Goal: Information Seeking & Learning: Learn about a topic

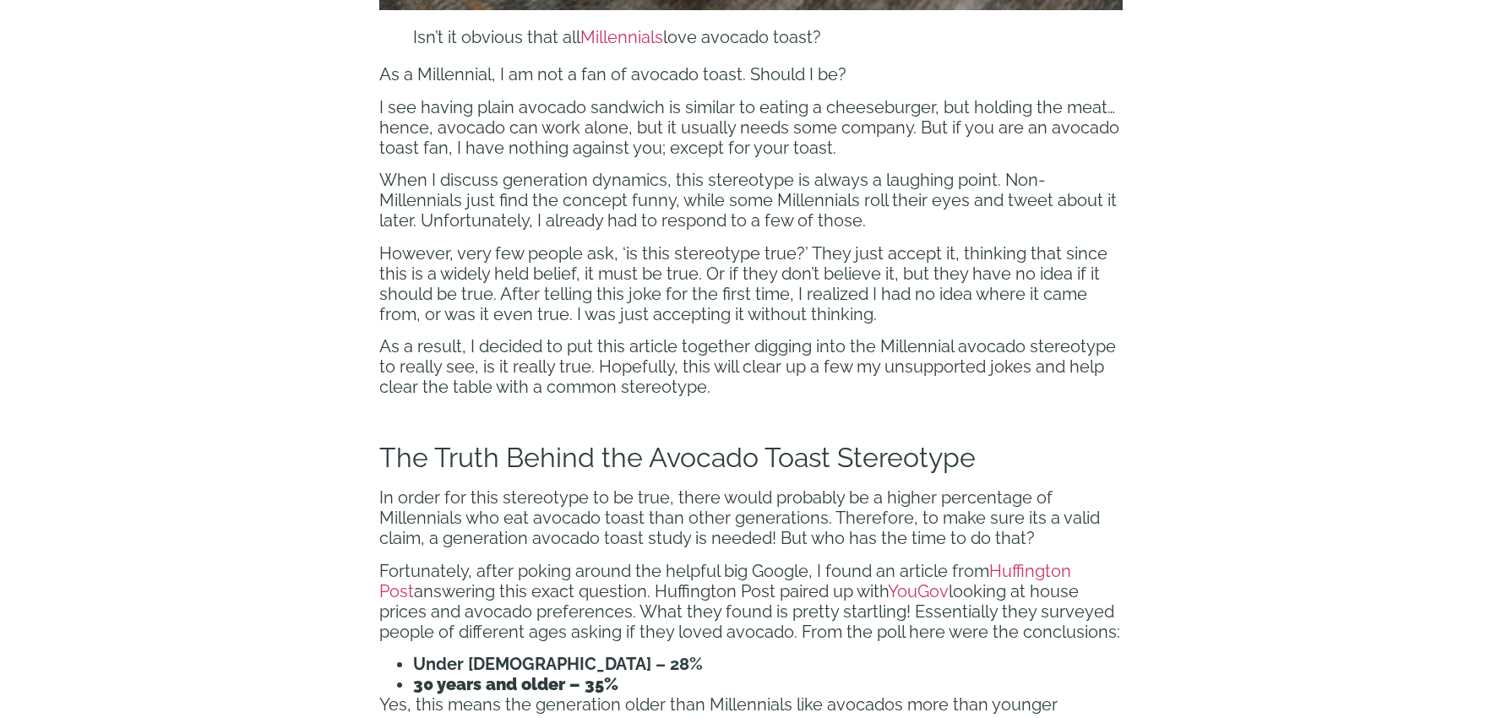
scroll to position [1191, 0]
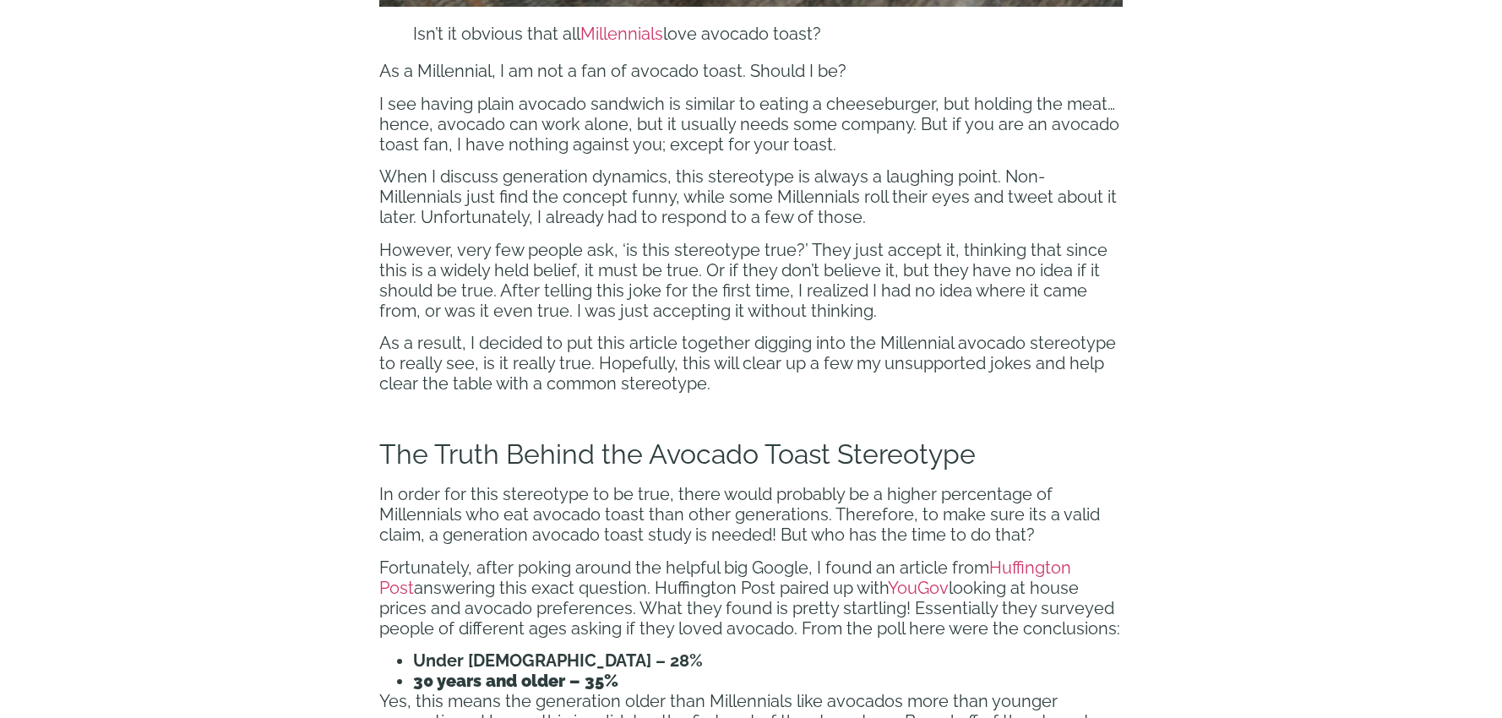
click at [548, 275] on span "However, very few people ask, ‘is this stereotype true?’ They just accept it, t…" at bounding box center [743, 280] width 728 height 81
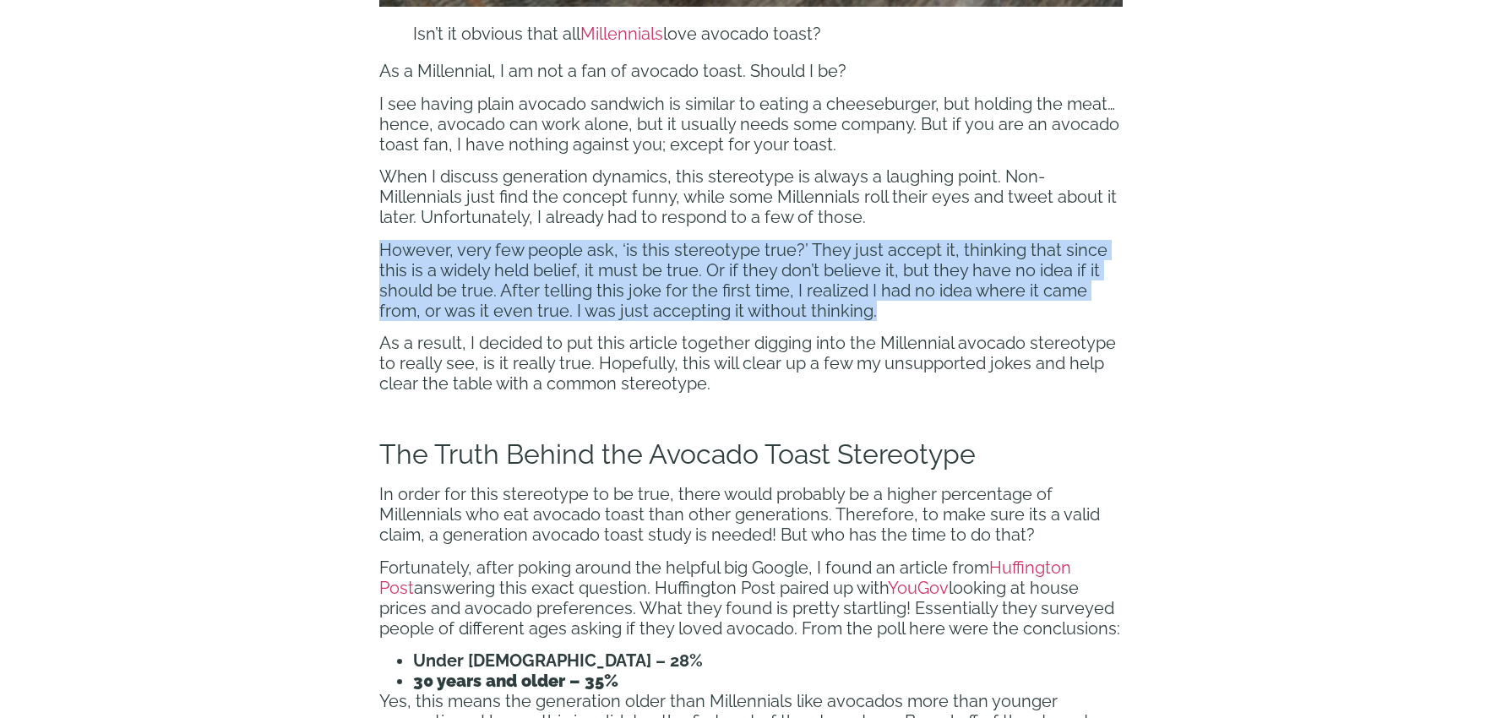
click at [548, 275] on span "However, very few people ask, ‘is this stereotype true?’ They just accept it, t…" at bounding box center [743, 280] width 728 height 81
click at [637, 280] on span "However, very few people ask, ‘is this stereotype true?’ They just accept it, t…" at bounding box center [743, 280] width 728 height 81
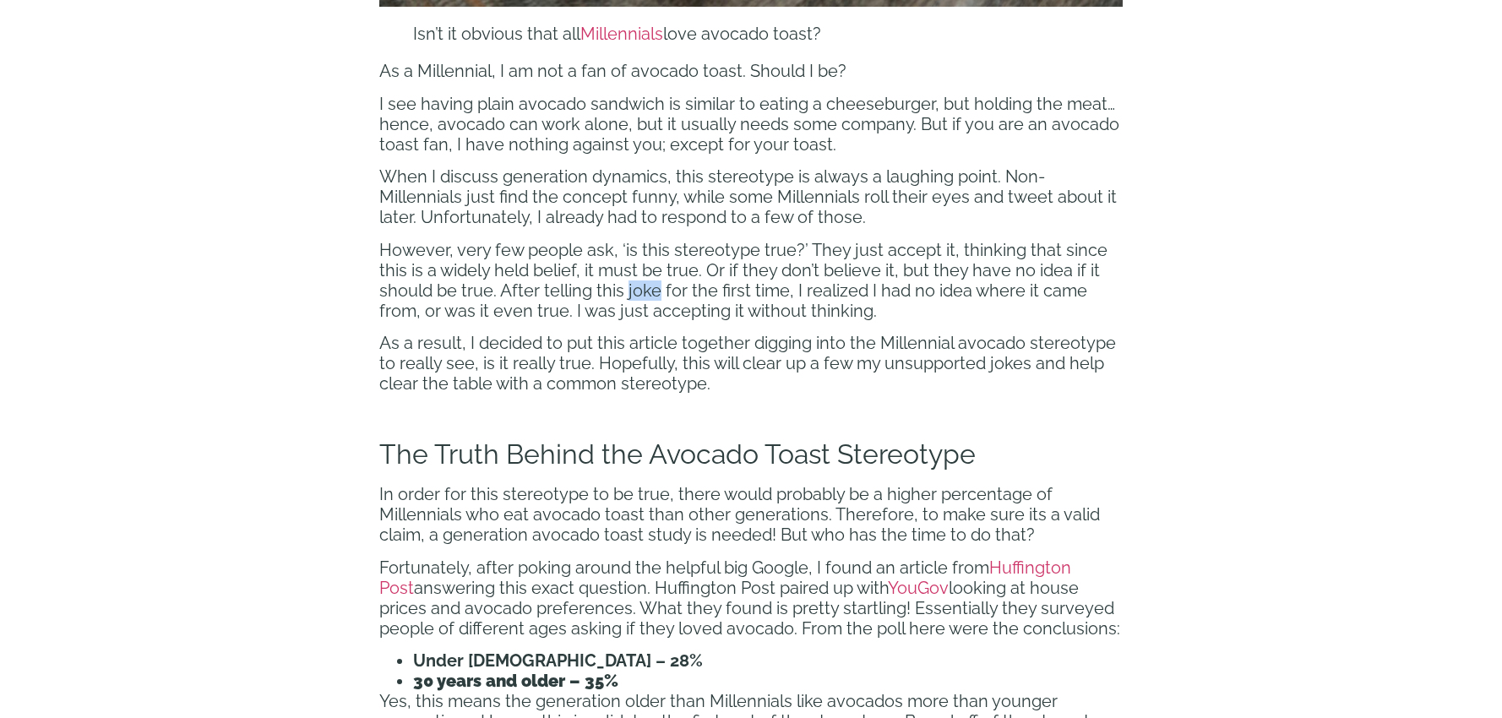
click at [637, 280] on span "However, very few people ask, ‘is this stereotype true?’ They just accept it, t…" at bounding box center [743, 280] width 728 height 81
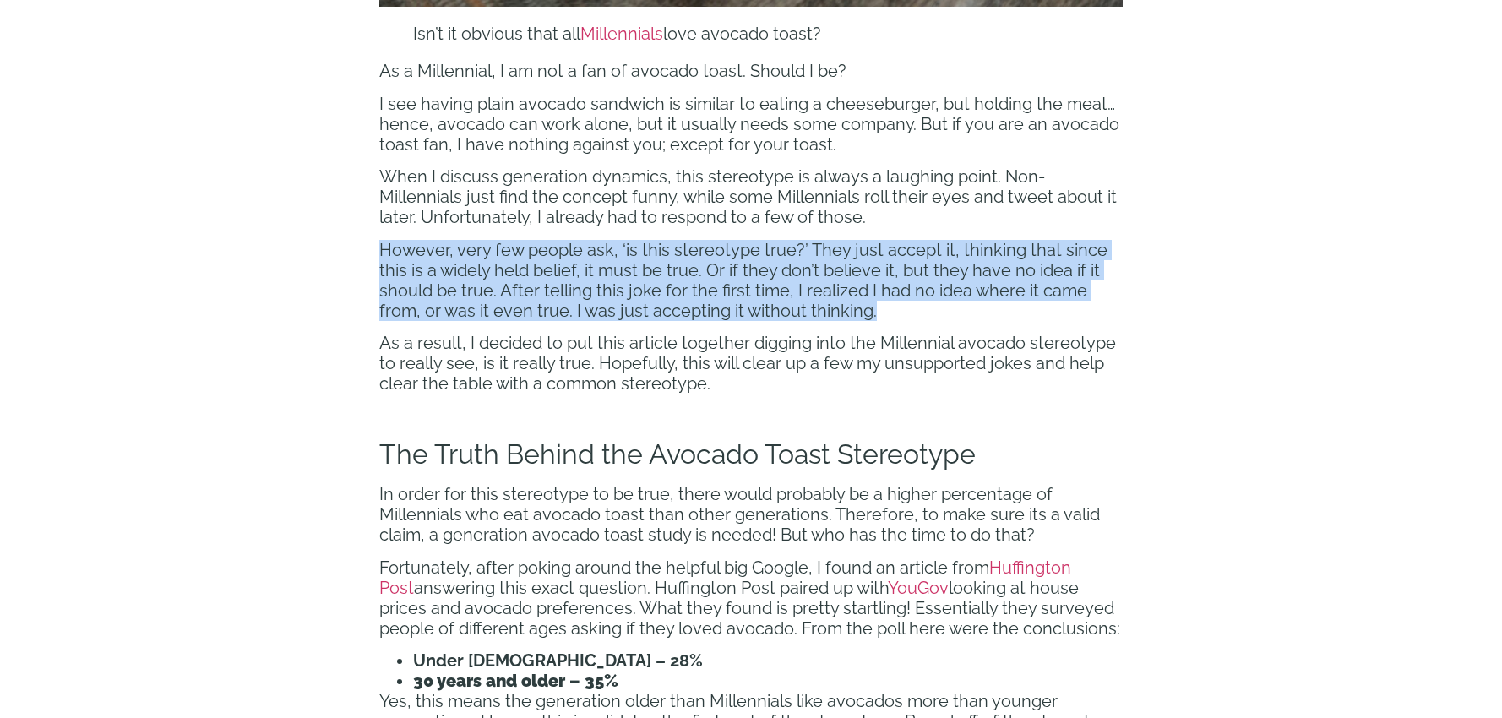
click at [637, 280] on span "However, very few people ask, ‘is this stereotype true?’ They just accept it, t…" at bounding box center [743, 280] width 728 height 81
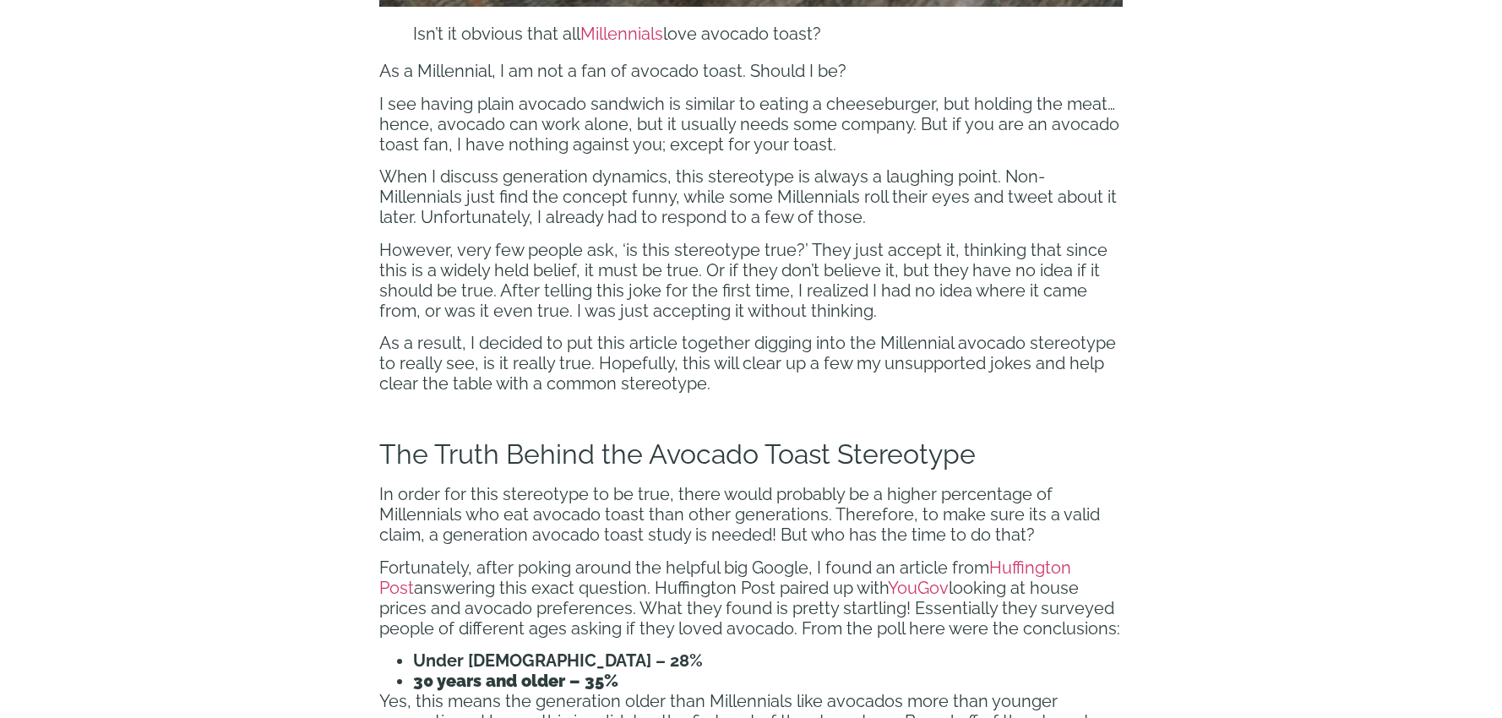
click at [811, 381] on p "As a result, I decided to put this article together digging into the Millennial…" at bounding box center [750, 363] width 743 height 61
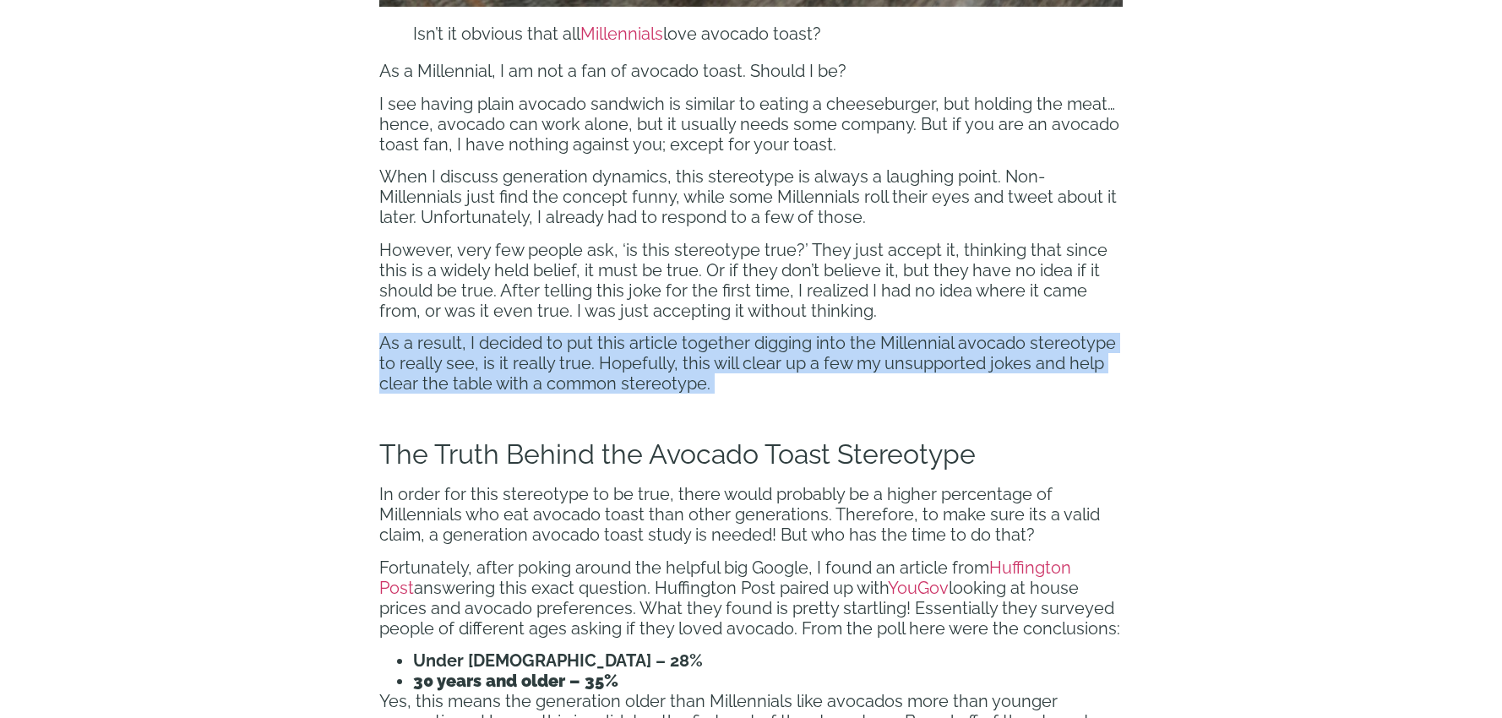
click at [811, 381] on p "As a result, I decided to put this article together digging into the Millennial…" at bounding box center [750, 363] width 743 height 61
